Goal: Information Seeking & Learning: Find specific fact

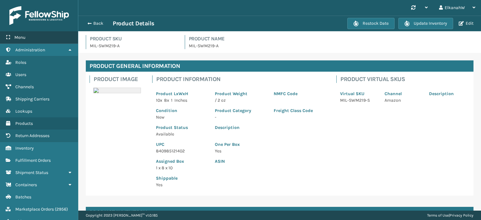
scroll to position [26, 0]
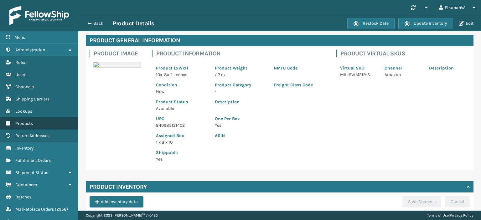
click at [27, 122] on span "Products" at bounding box center [24, 123] width 18 height 5
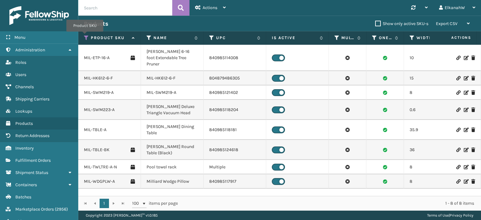
click at [85, 36] on icon at bounding box center [86, 38] width 5 height 6
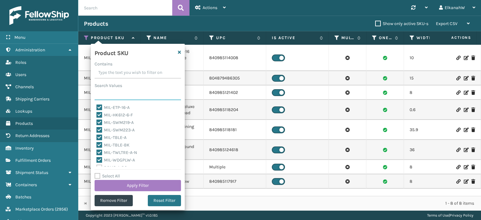
click at [116, 93] on input "Search Values" at bounding box center [138, 94] width 86 height 11
paste input "MIL-GLDR-A"
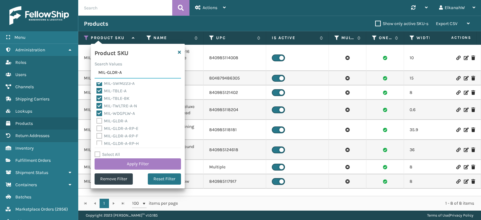
scroll to position [35, 0]
type input "MIL-GLDR-A"
click at [98, 111] on label "MIL-GLDR-A" at bounding box center [111, 110] width 31 height 5
click at [97, 111] on input "MIL-GLDR-A" at bounding box center [96, 109] width 0 height 4
checkbox input "true"
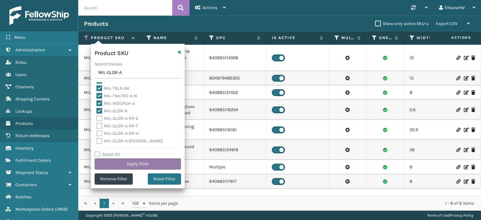
click at [136, 166] on button "Apply Filter" at bounding box center [138, 163] width 86 height 11
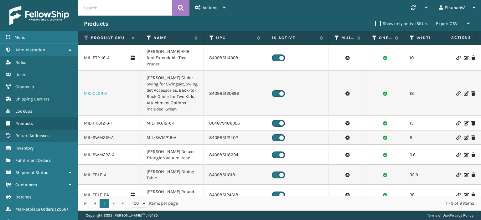
click at [98, 90] on link "MIL-GLDR-A" at bounding box center [95, 93] width 23 height 6
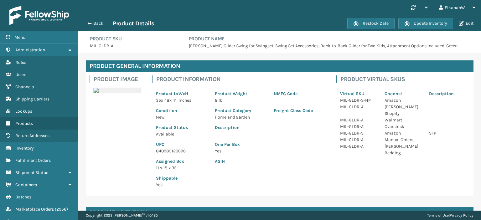
click at [125, 134] on div "Product Image Product Information Product LxWxH 35 x 18 x 11 Inches Product Wei…" at bounding box center [280, 134] width 388 height 124
